Goal: Find specific page/section: Find specific page/section

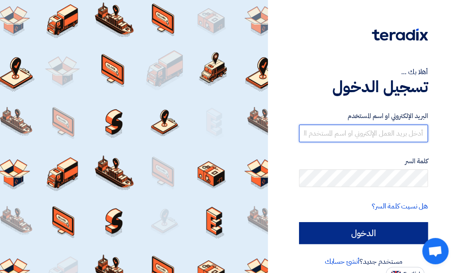
type input "[EMAIL_ADDRESS][DOMAIN_NAME]"
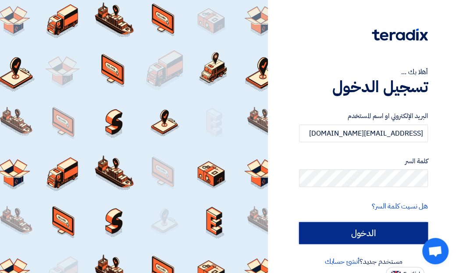
click at [349, 232] on input "الدخول" at bounding box center [363, 233] width 129 height 22
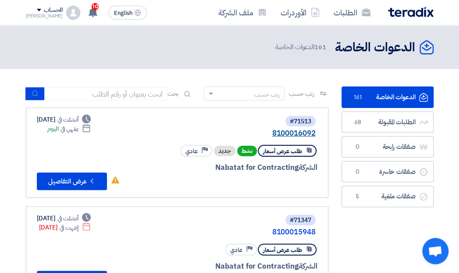
click at [283, 129] on link "8100016092" at bounding box center [227, 133] width 175 height 8
